Goal: Transaction & Acquisition: Subscribe to service/newsletter

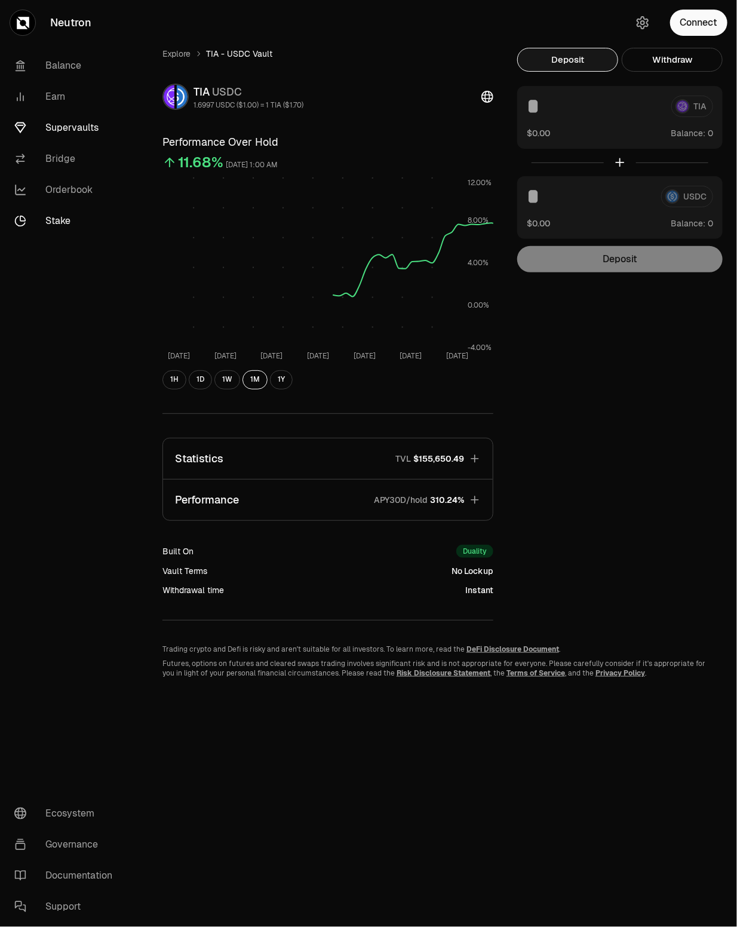
drag, startPoint x: 0, startPoint y: 0, endPoint x: 67, endPoint y: 231, distance: 240.6
click at [67, 231] on link "Stake" at bounding box center [67, 220] width 124 height 31
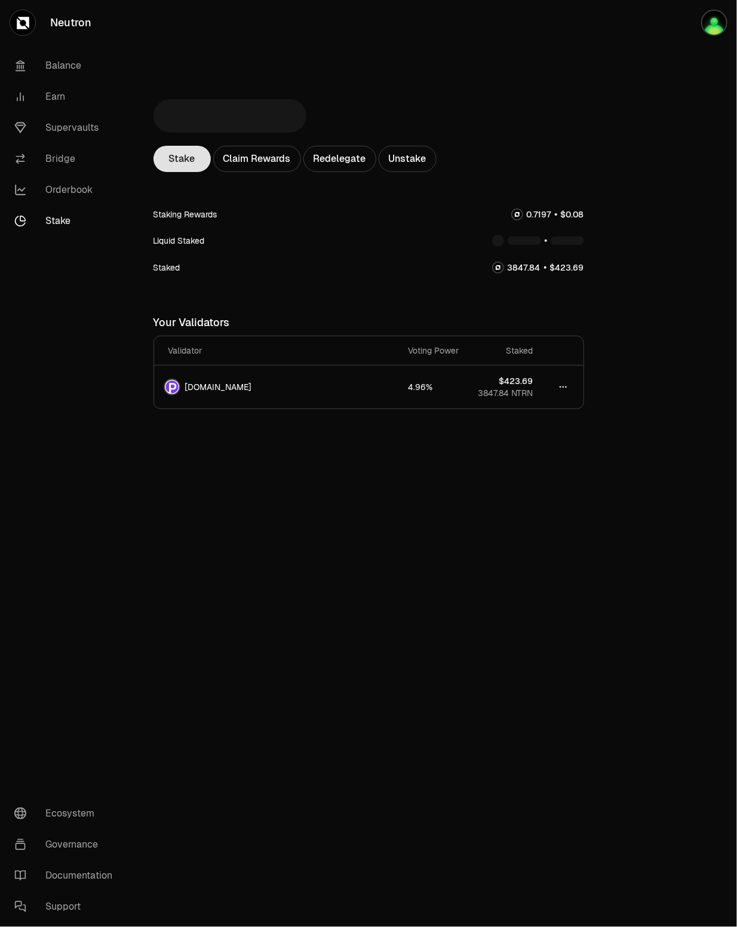
click at [196, 160] on link "Stake" at bounding box center [181, 159] width 57 height 26
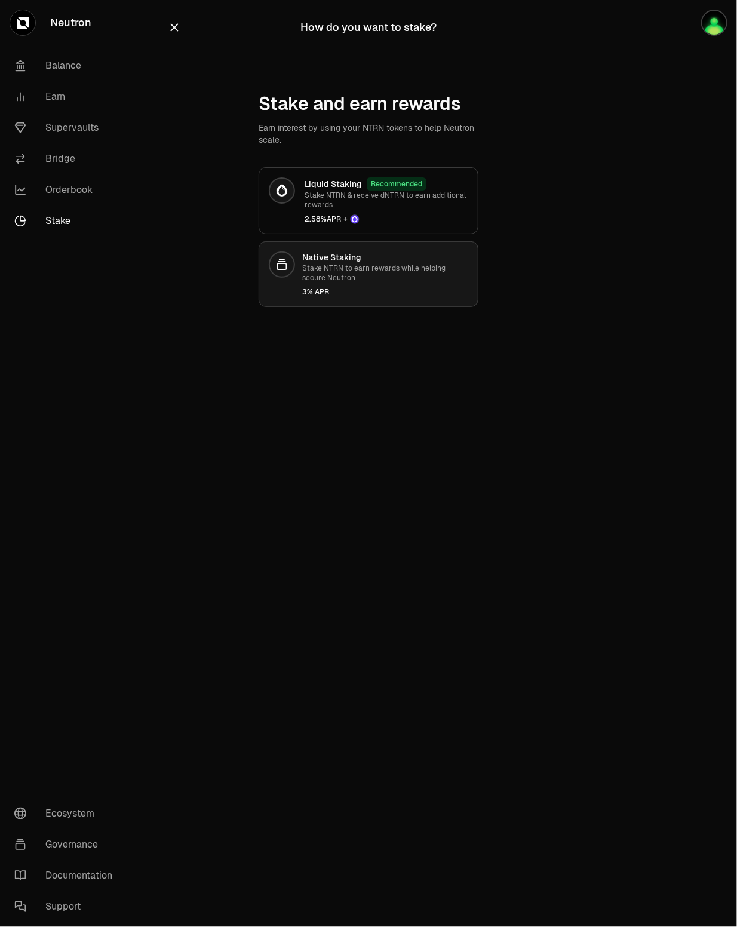
click at [364, 270] on p "Stake NTRN to earn rewards while helping secure Neutron." at bounding box center [385, 272] width 166 height 19
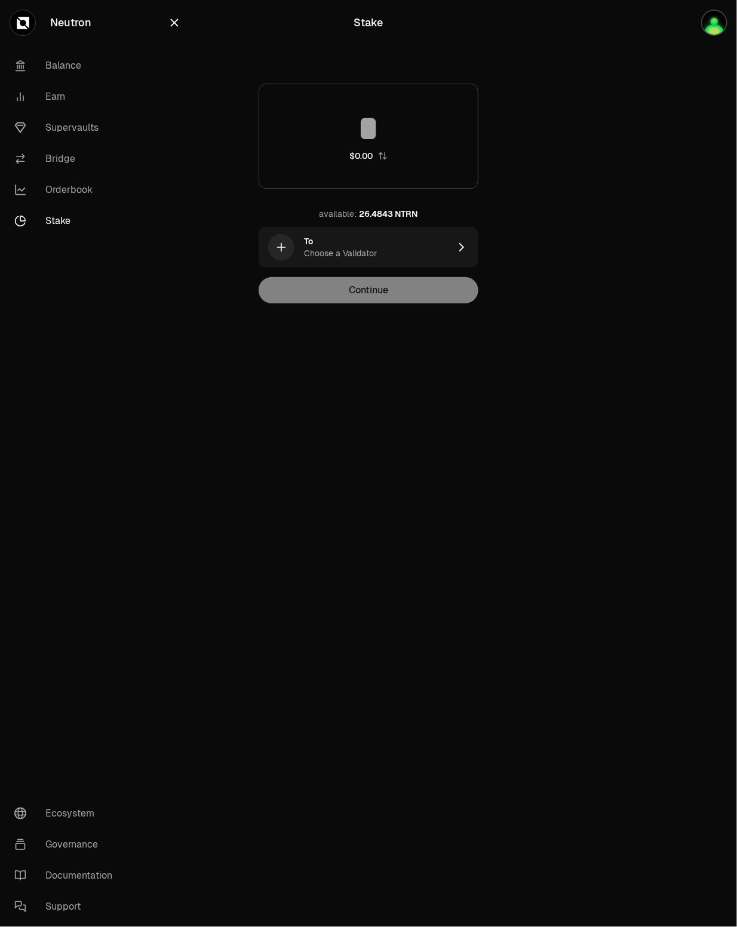
click at [375, 136] on input at bounding box center [368, 128] width 219 height 36
type input "**"
click at [361, 241] on div "To Choose a Validator" at bounding box center [377, 247] width 146 height 24
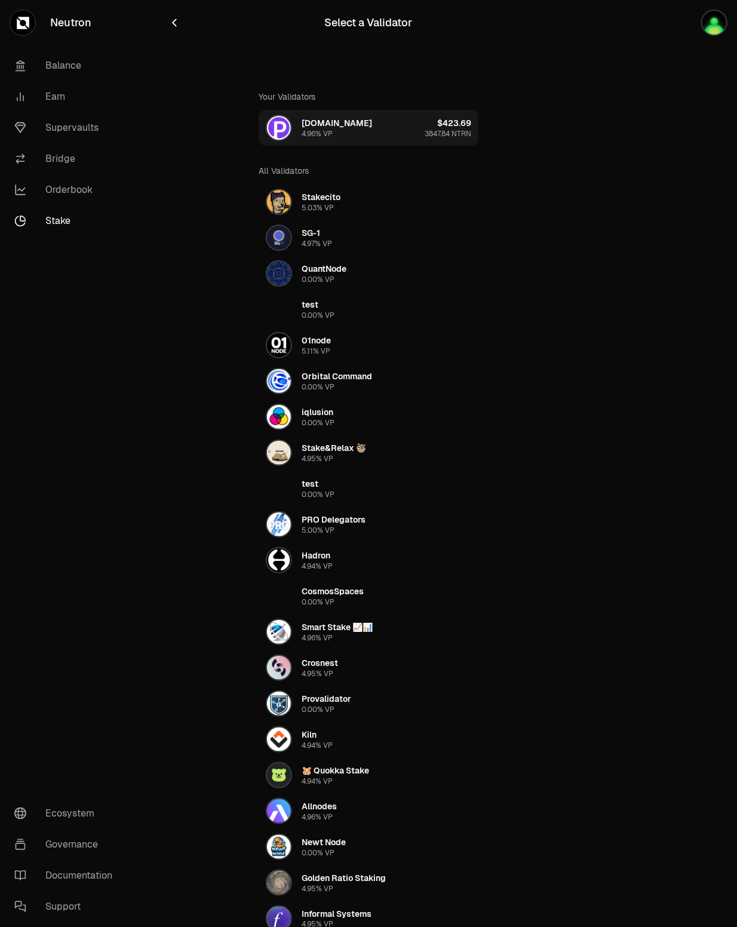
click at [315, 122] on div "[DOMAIN_NAME]" at bounding box center [337, 123] width 70 height 12
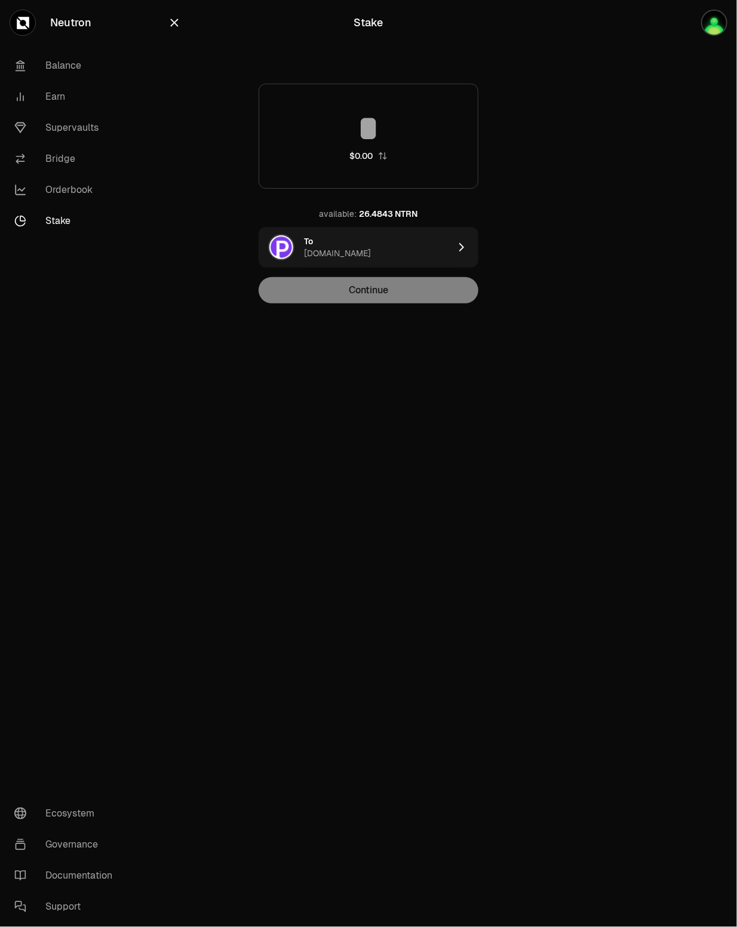
click at [364, 133] on input at bounding box center [368, 128] width 219 height 36
type input "**"
click at [362, 296] on button "Continue" at bounding box center [369, 290] width 220 height 26
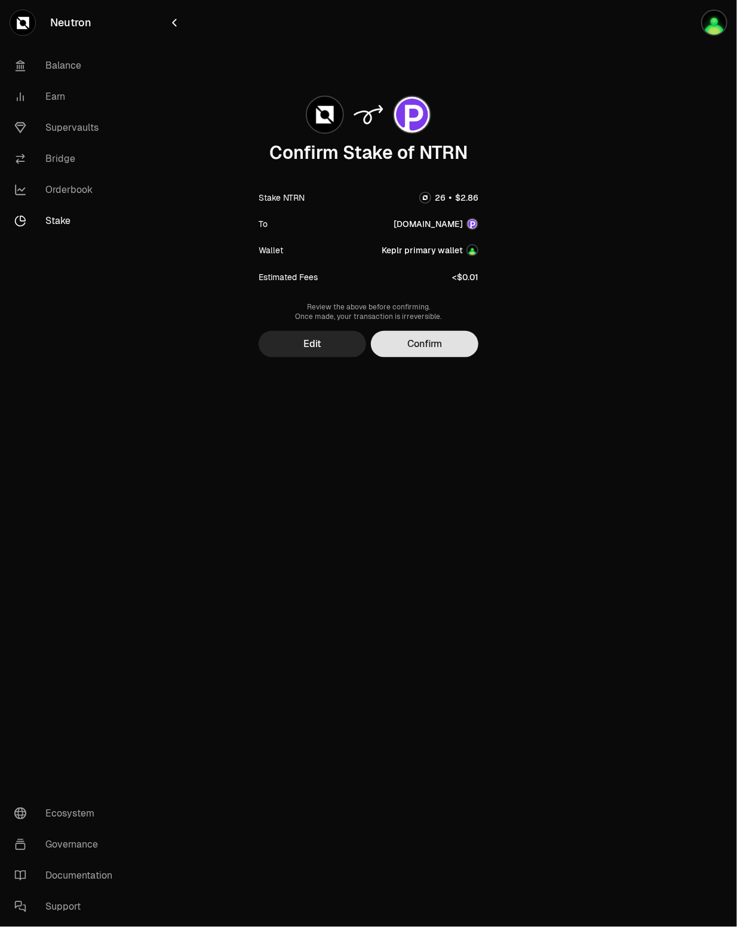
click at [404, 343] on button "Confirm" at bounding box center [424, 344] width 107 height 26
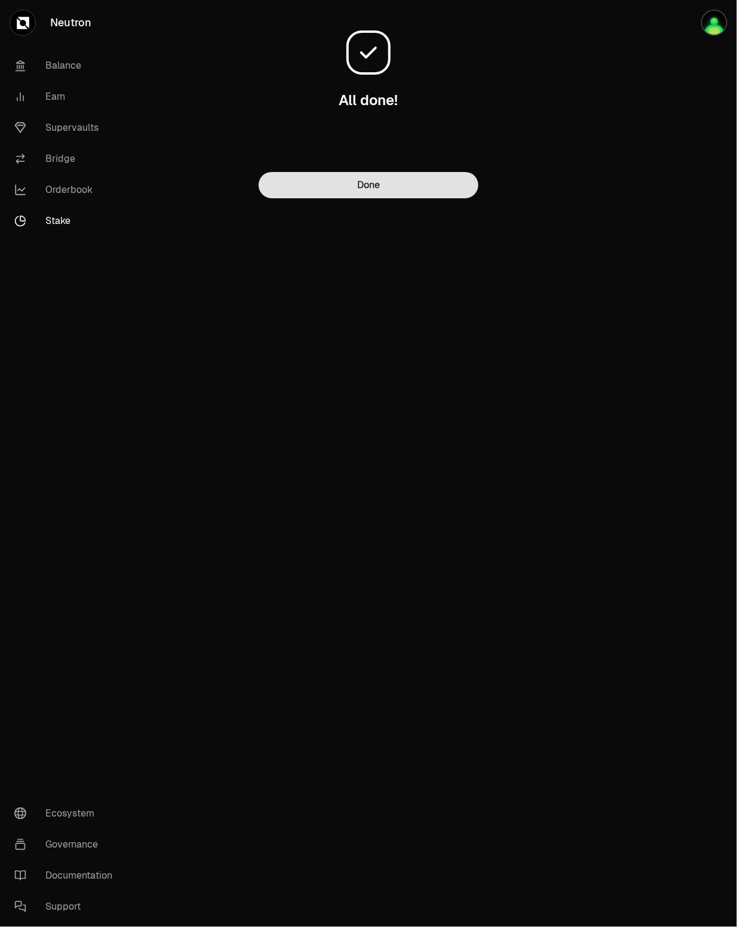
click at [366, 193] on button "Done" at bounding box center [369, 185] width 220 height 26
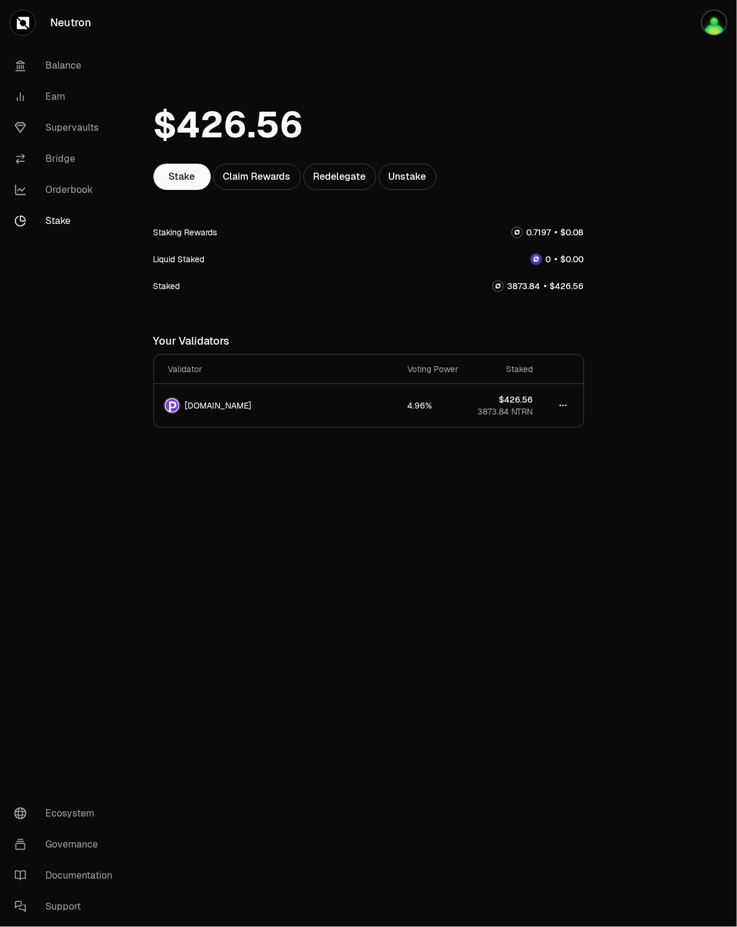
click at [529, 290] on span "." at bounding box center [529, 286] width 2 height 8
